Goal: Task Accomplishment & Management: Use online tool/utility

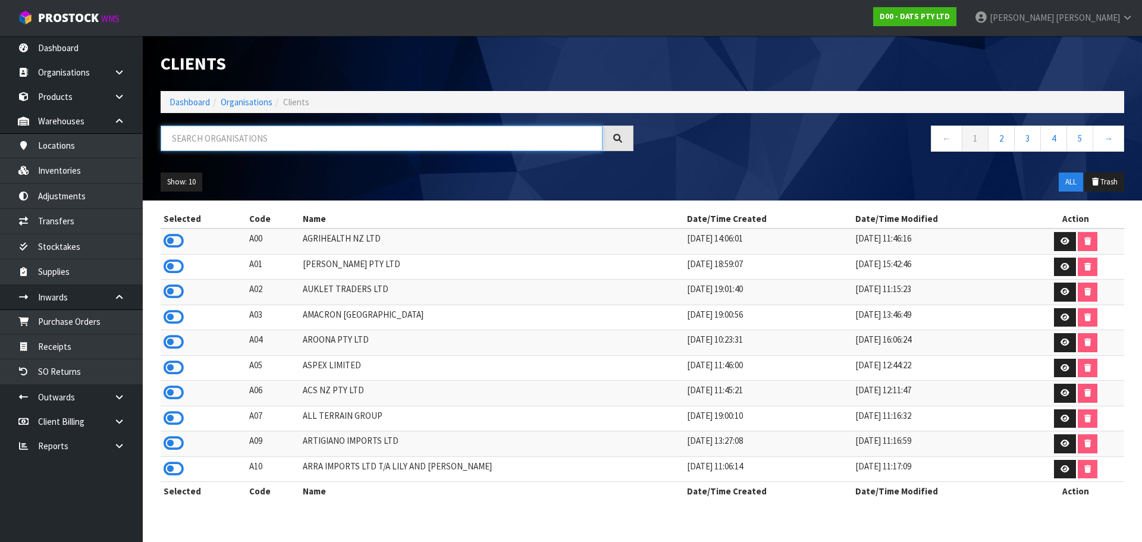
click at [249, 131] on input "text" at bounding box center [382, 139] width 442 height 26
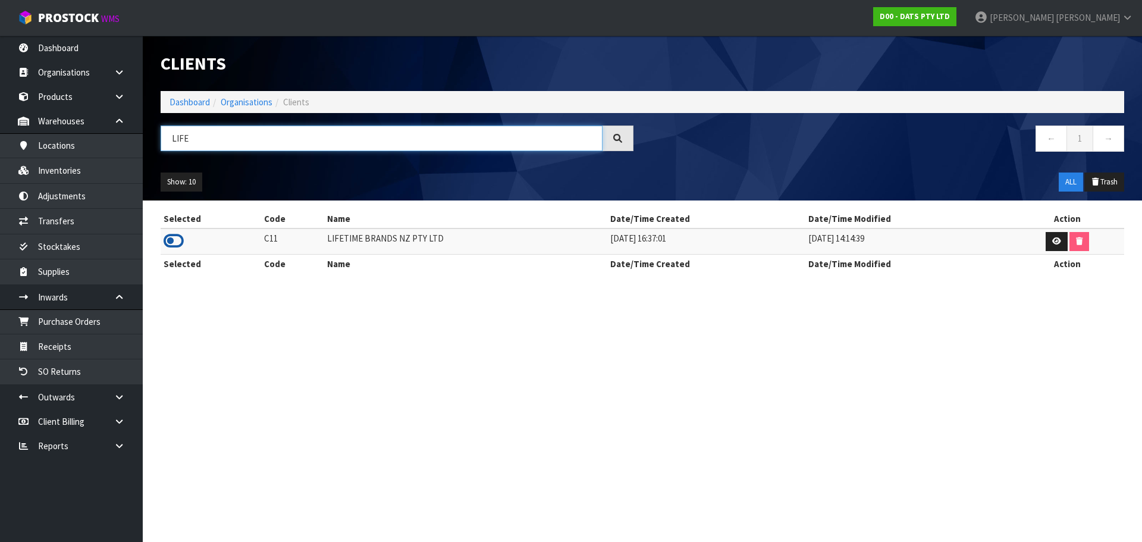
type input "LIFE"
click at [175, 246] on icon at bounding box center [174, 241] width 20 height 18
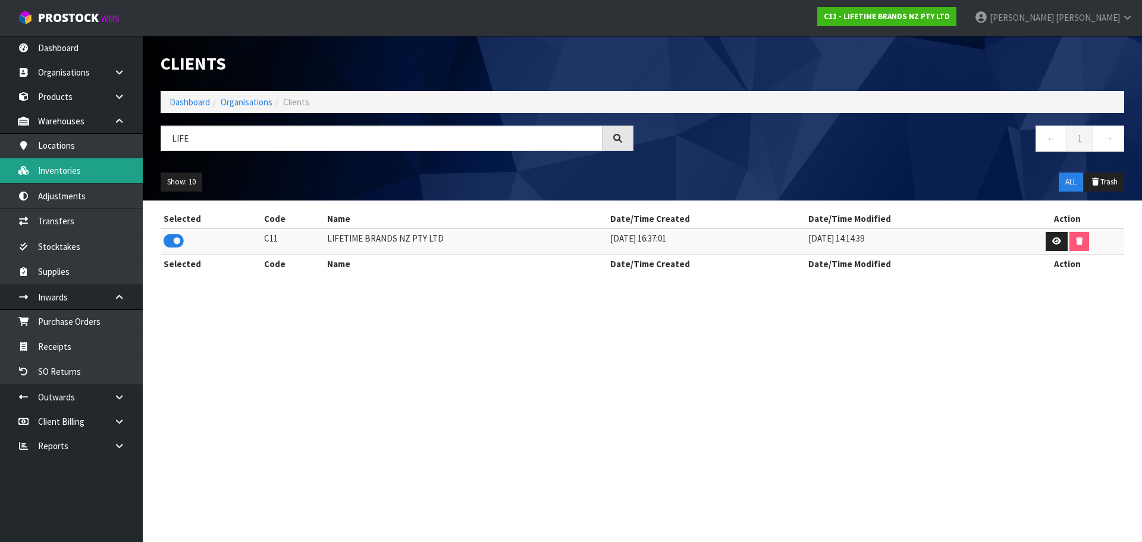
click at [121, 168] on link "Inventories" at bounding box center [71, 170] width 143 height 24
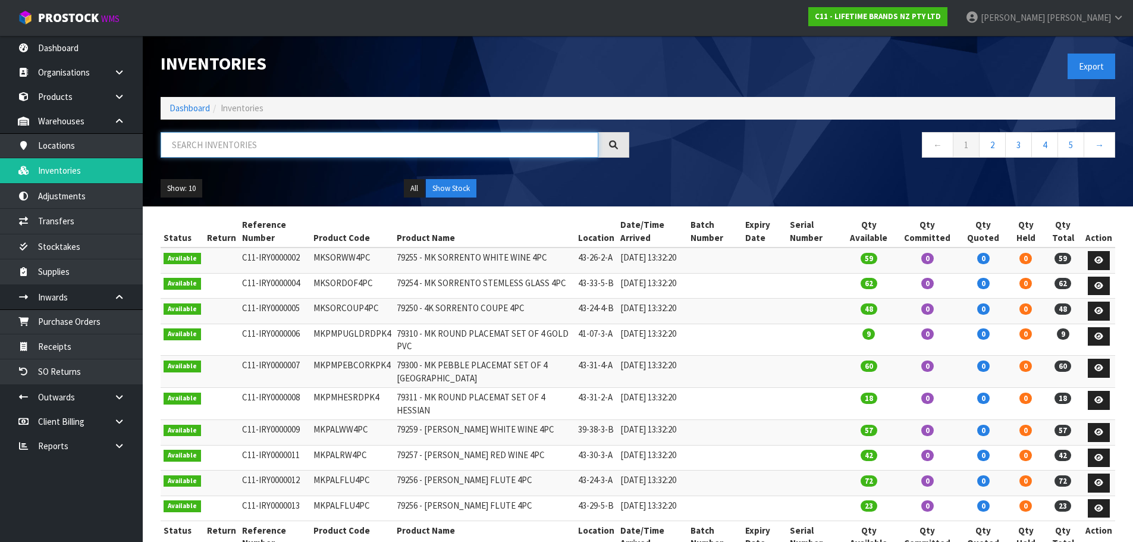
click at [230, 156] on input "text" at bounding box center [380, 145] width 438 height 26
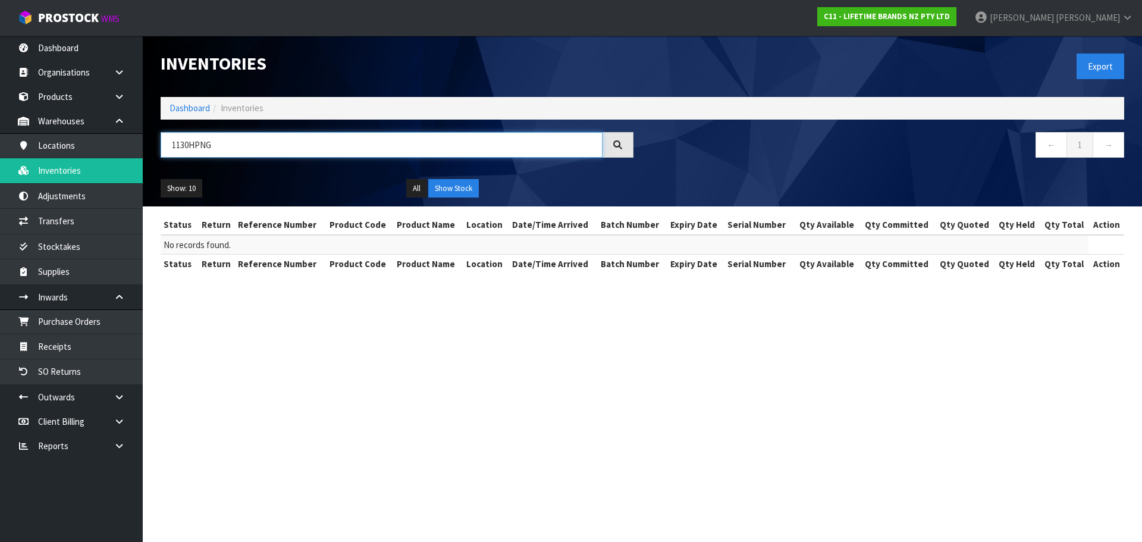
click at [186, 143] on input "1130HPNG" at bounding box center [382, 145] width 442 height 26
click at [189, 144] on input "1130HPNG" at bounding box center [382, 145] width 442 height 26
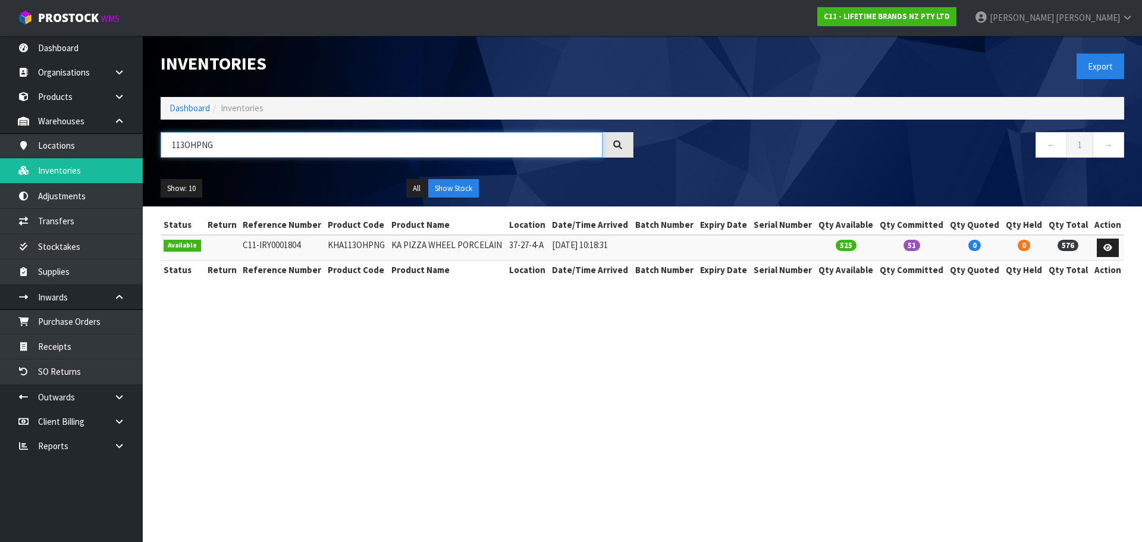
type input "113OHPNG"
drag, startPoint x: 306, startPoint y: 136, endPoint x: 5, endPoint y: 208, distance: 309.3
click at [5, 208] on body "Toggle navigation ProStock WMS C11 - LIFETIME BRANDS NZ PTY LTD [PERSON_NAME] L…" at bounding box center [571, 271] width 1142 height 542
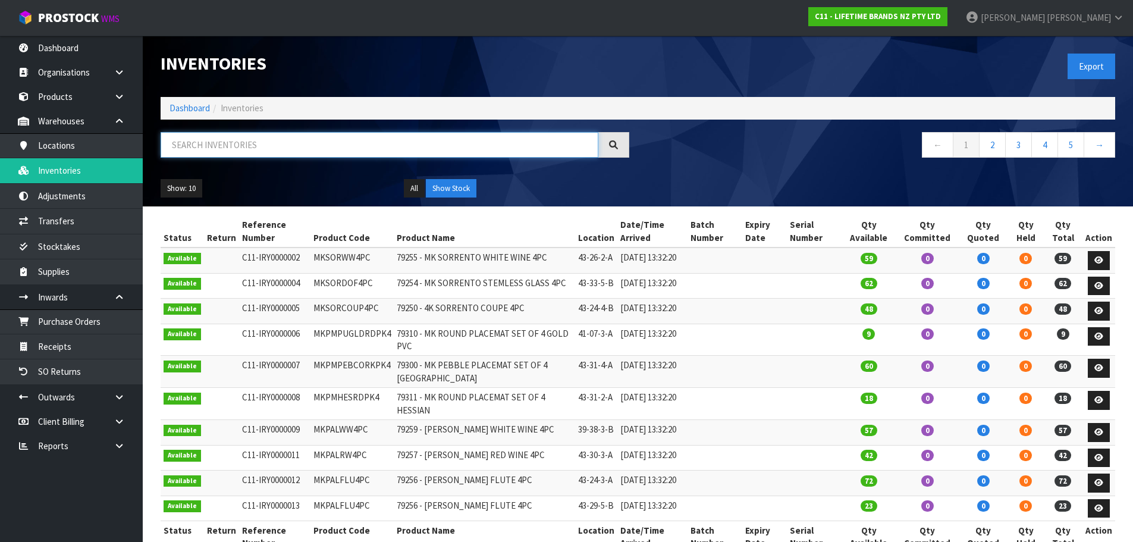
click at [211, 142] on input "text" at bounding box center [380, 145] width 438 height 26
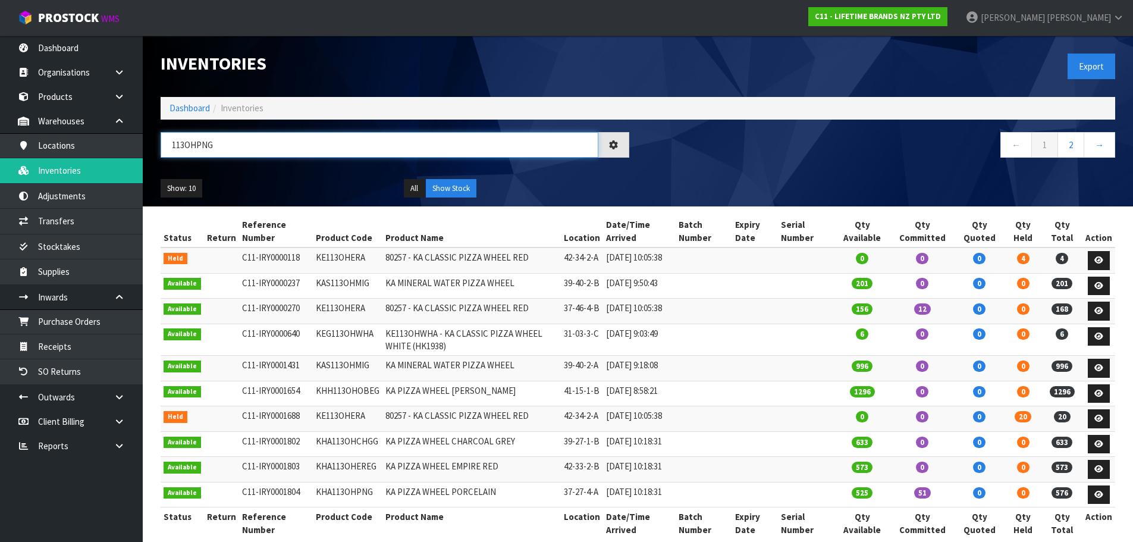
type input "113OHPNG"
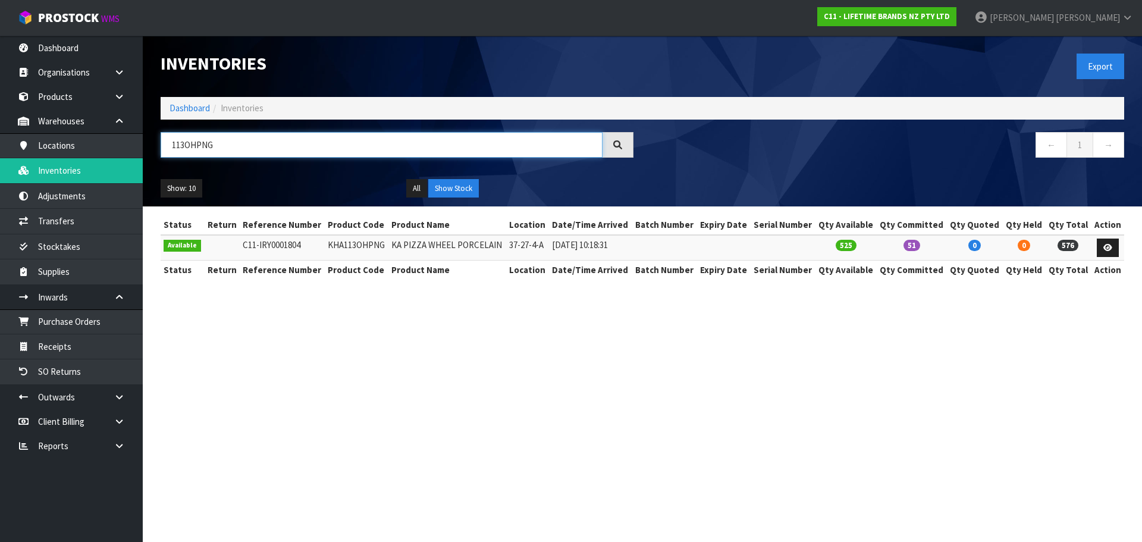
drag, startPoint x: 219, startPoint y: 148, endPoint x: 155, endPoint y: 168, distance: 67.9
click at [155, 168] on div "113OHPNG ← 1 →" at bounding box center [642, 151] width 981 height 38
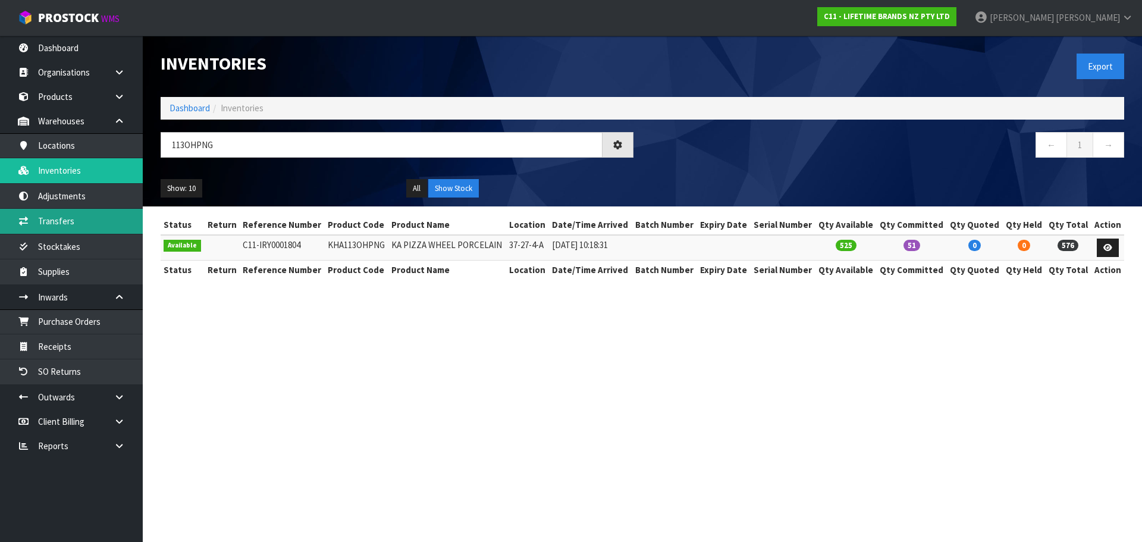
click at [39, 216] on link "Transfers" at bounding box center [71, 221] width 143 height 24
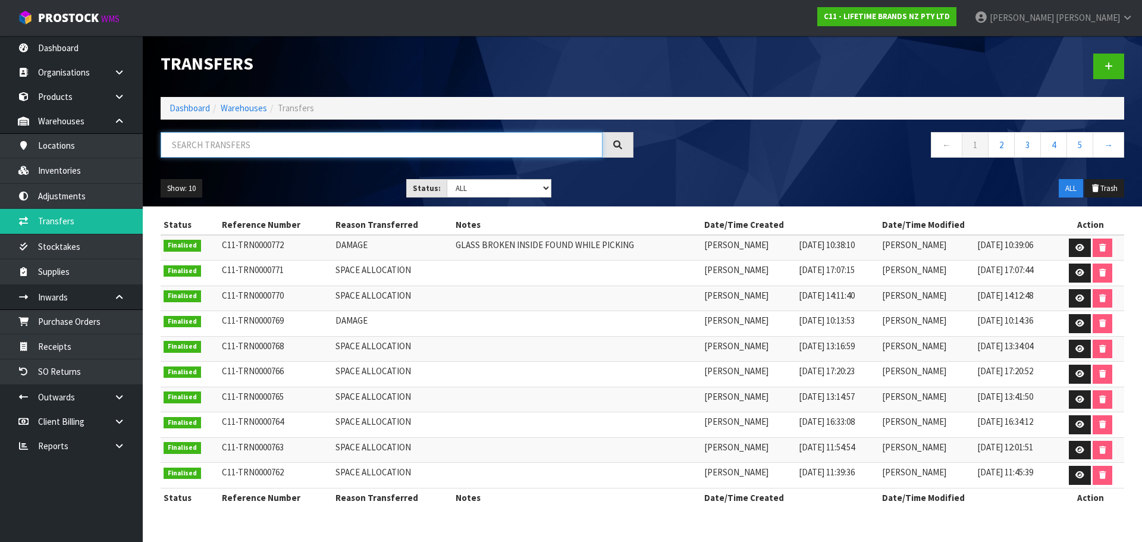
click at [208, 139] on input "text" at bounding box center [382, 145] width 442 height 26
paste input "113OHPNG"
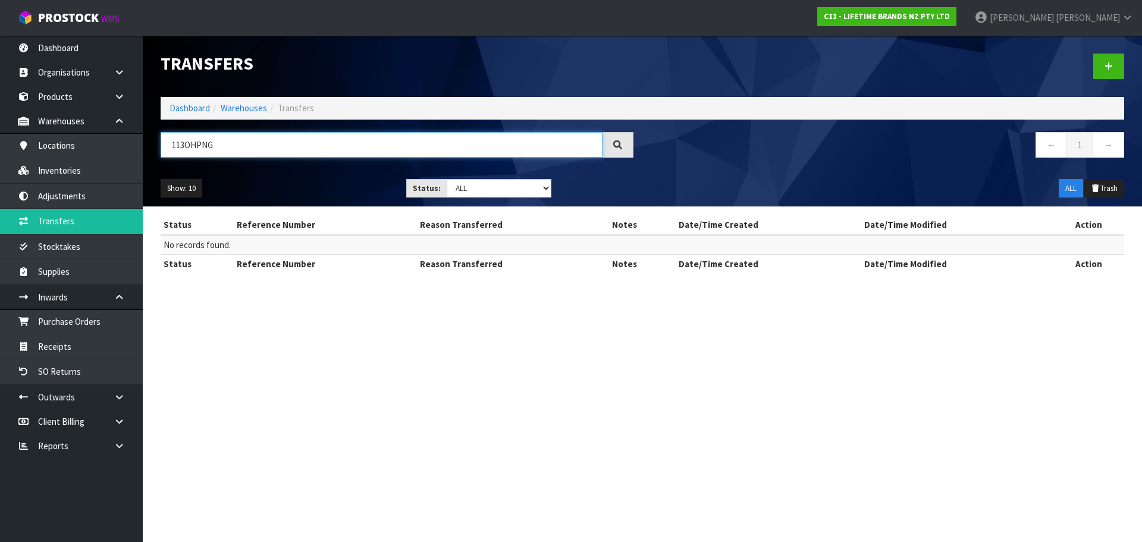
click at [228, 146] on input "113OHPNG" at bounding box center [382, 145] width 442 height 26
type input "113OHPNG"
click at [128, 340] on link "Receipts" at bounding box center [71, 346] width 143 height 24
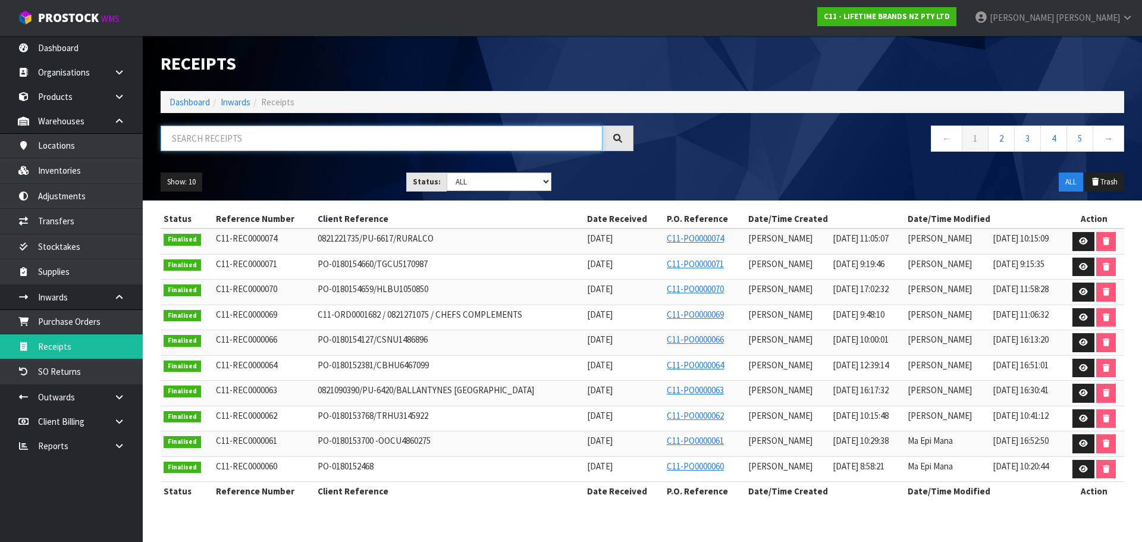
click at [261, 131] on input "text" at bounding box center [382, 139] width 442 height 26
paste input "113OHPNG"
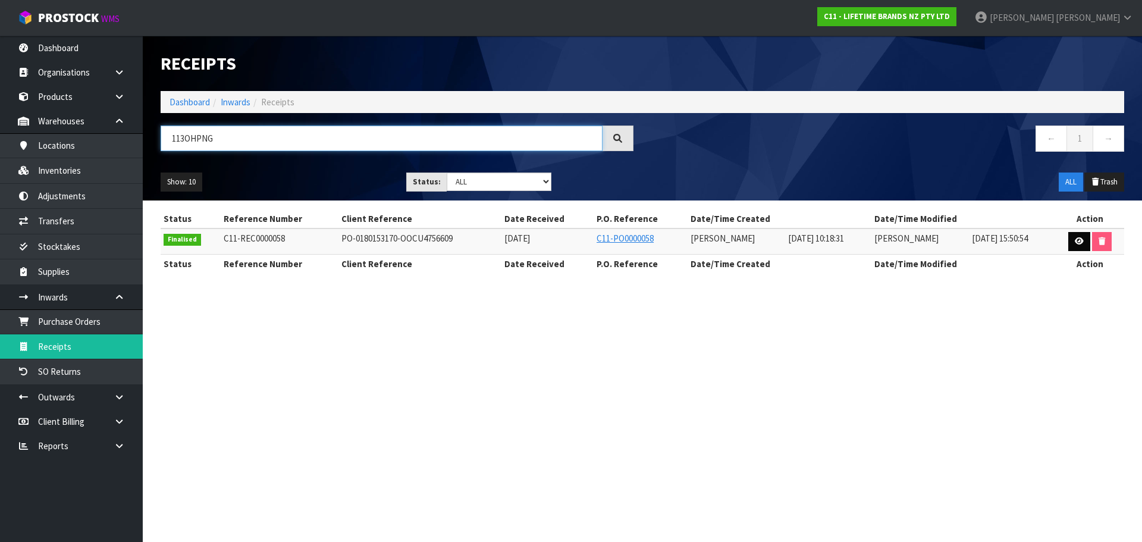
type input "113OHPNG"
click at [1077, 240] on icon at bounding box center [1079, 241] width 9 height 8
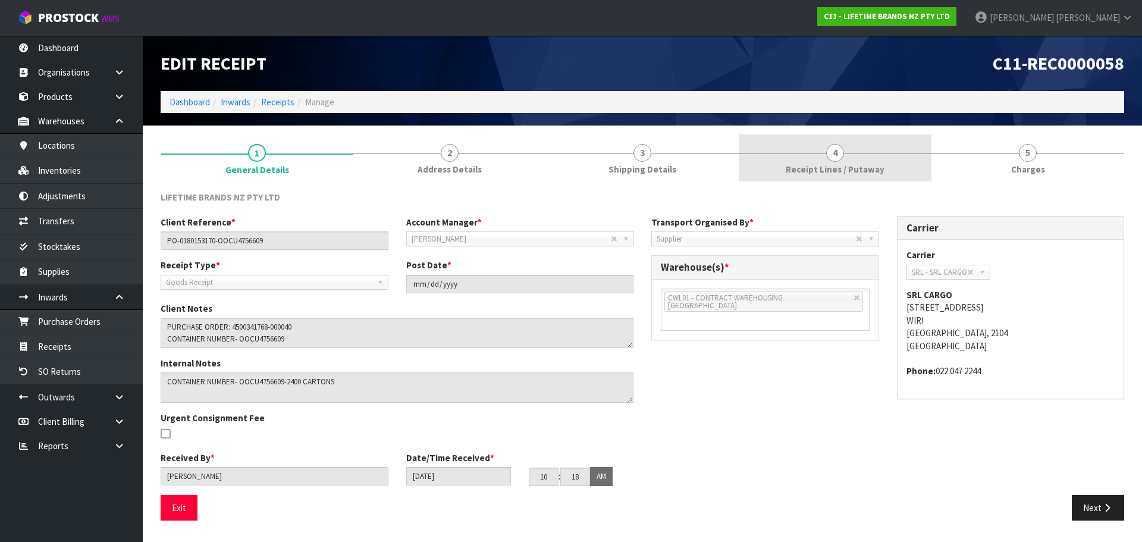
click at [770, 161] on link "4 Receipt Lines / Putaway" at bounding box center [835, 157] width 193 height 47
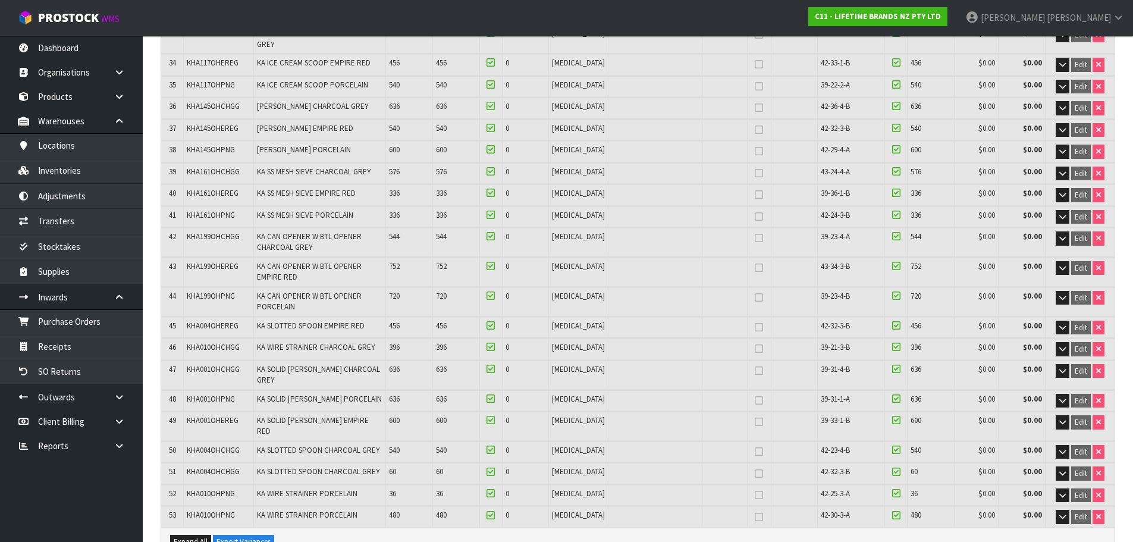
scroll to position [739, 0]
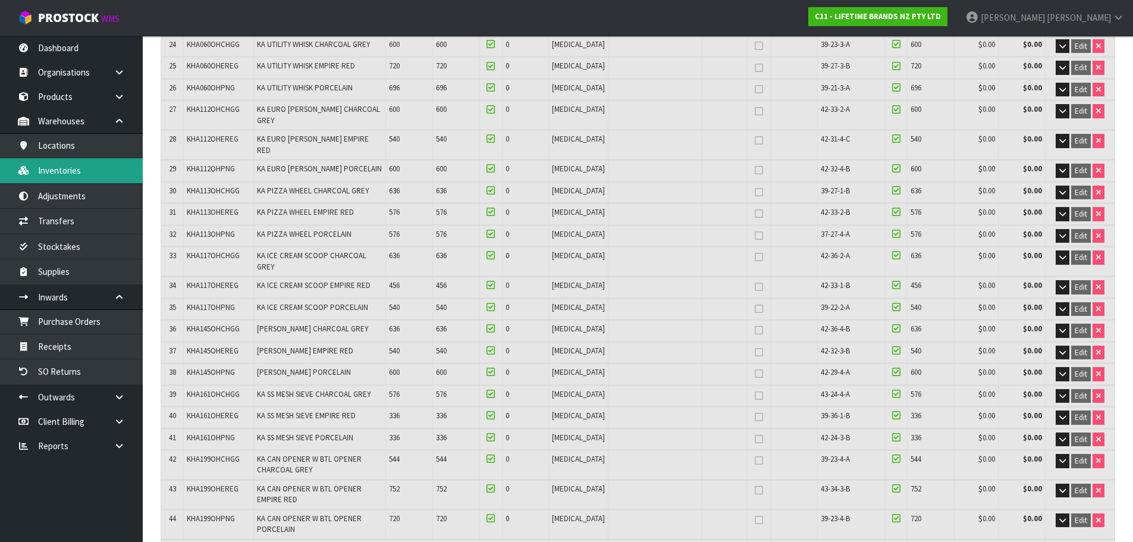
click at [48, 161] on link "Inventories" at bounding box center [71, 170] width 143 height 24
